Goal: Find specific page/section: Find specific page/section

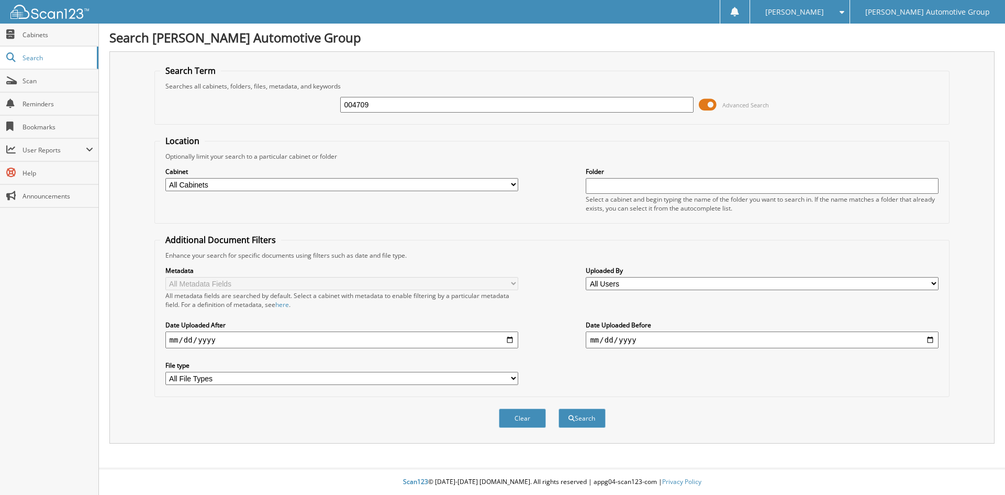
type input "004709"
click at [558, 408] on button "Search" at bounding box center [581, 417] width 47 height 19
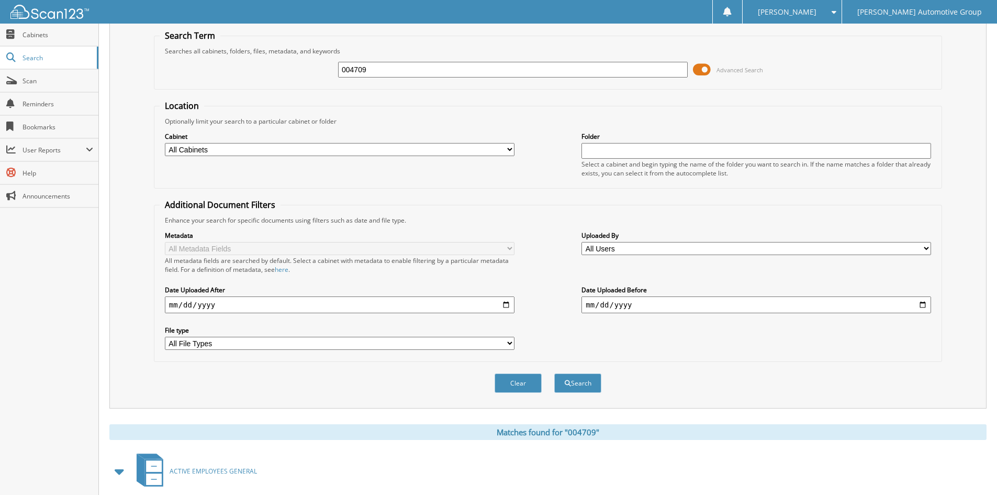
scroll to position [366, 0]
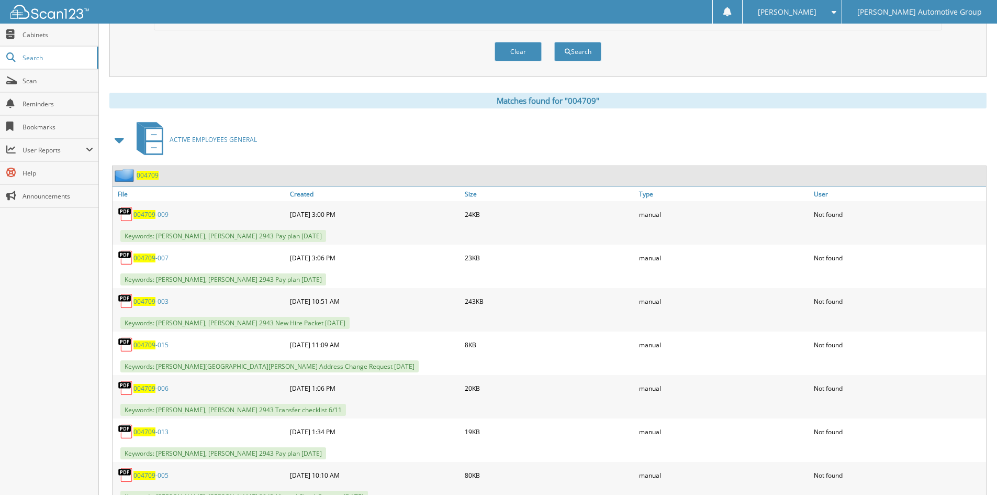
click at [152, 173] on span "004709" at bounding box center [148, 175] width 22 height 9
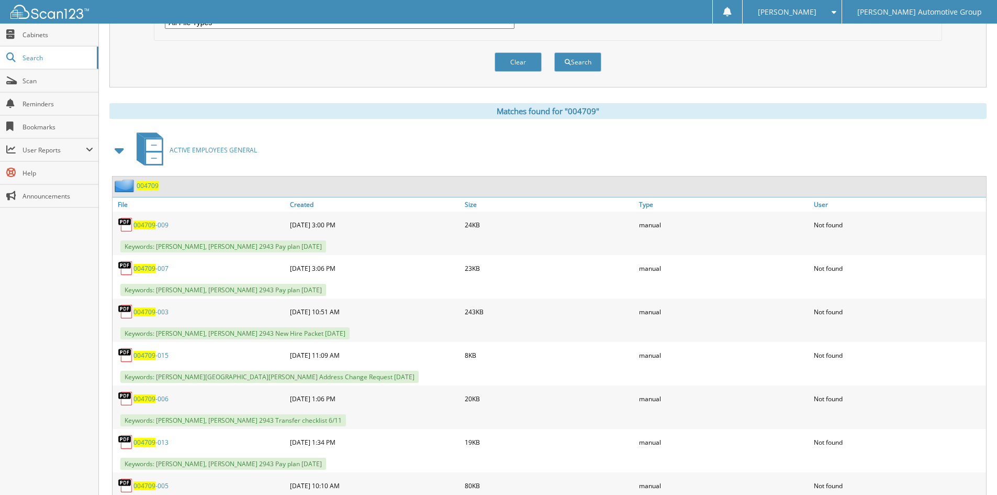
scroll to position [366, 0]
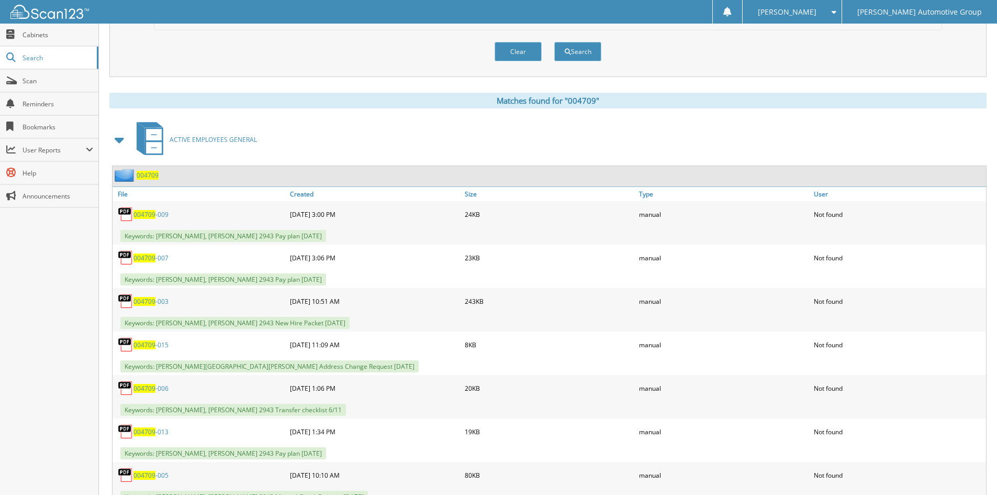
click at [138, 180] on div "004709" at bounding box center [136, 174] width 46 height 13
click at [141, 174] on span "004709" at bounding box center [148, 175] width 22 height 9
